Goal: Transaction & Acquisition: Purchase product/service

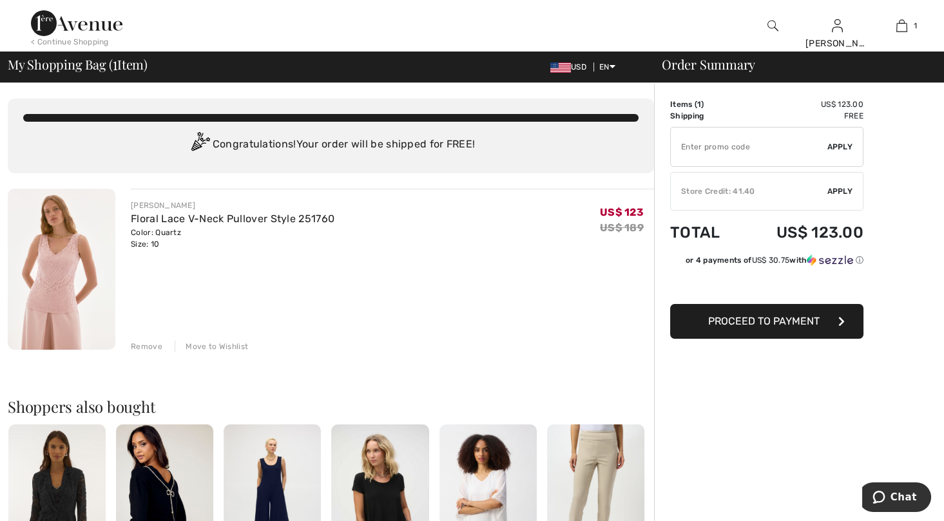
click at [840, 188] on span "Apply" at bounding box center [840, 192] width 26 height 12
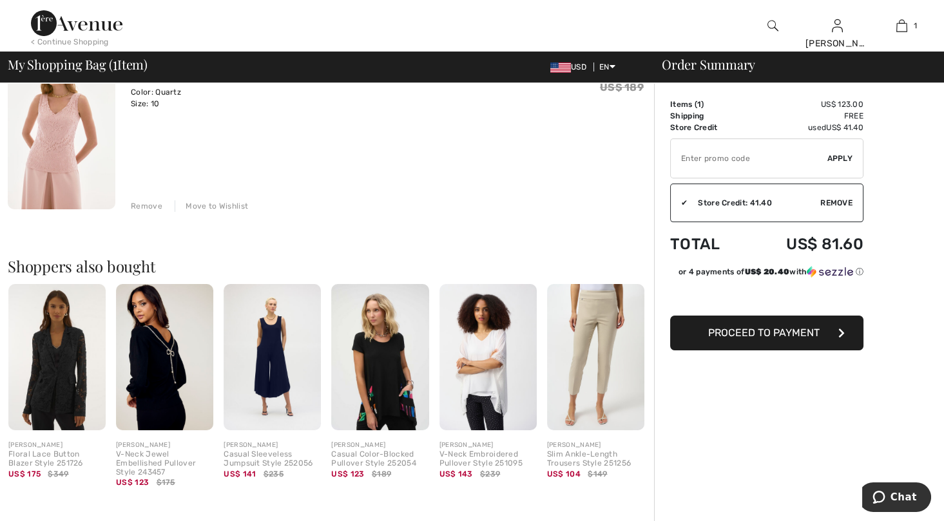
scroll to position [104, 0]
